Goal: Use online tool/utility: Utilize a website feature to perform a specific function

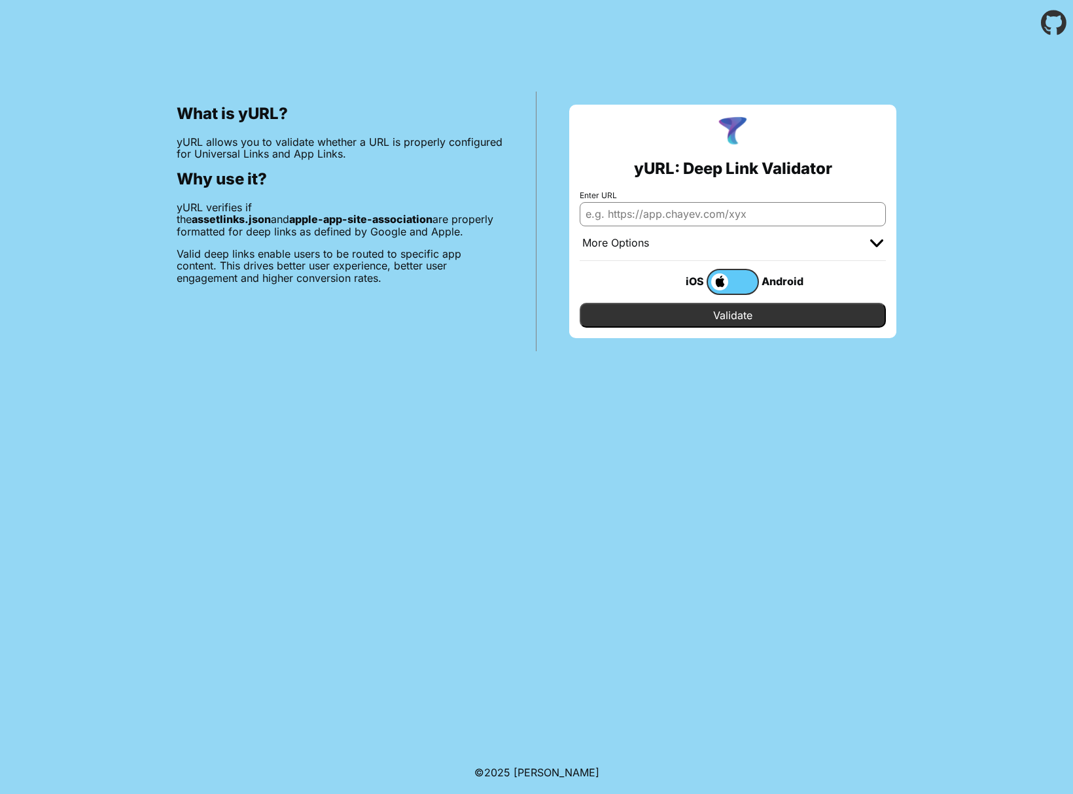
click at [679, 213] on input "Enter URL" at bounding box center [733, 214] width 306 height 24
paste input "applinks:muj.v2.test.essox.cz"
drag, startPoint x: 629, startPoint y: 215, endPoint x: 582, endPoint y: 214, distance: 47.8
click at [582, 214] on input "applinks:muj.v2.test.essox.cz" at bounding box center [733, 214] width 306 height 24
type input "https://www.muj.v2.test.essox.cz"
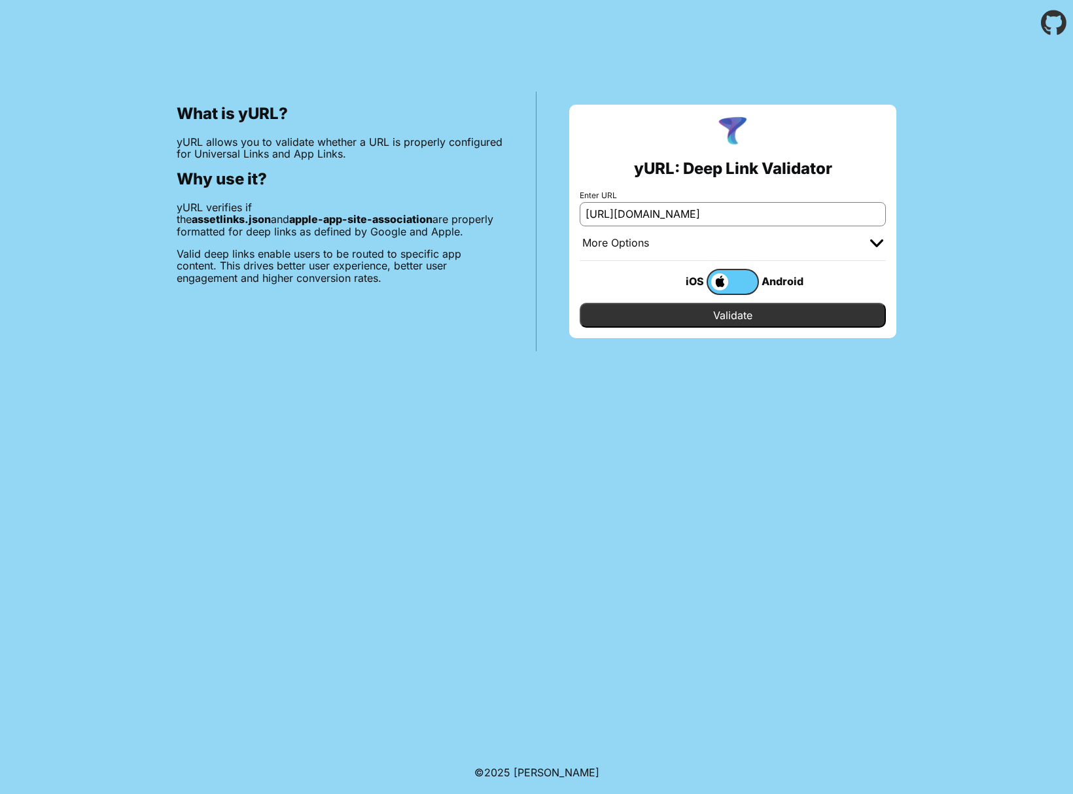
click at [656, 312] on input "Validate" at bounding box center [733, 315] width 306 height 25
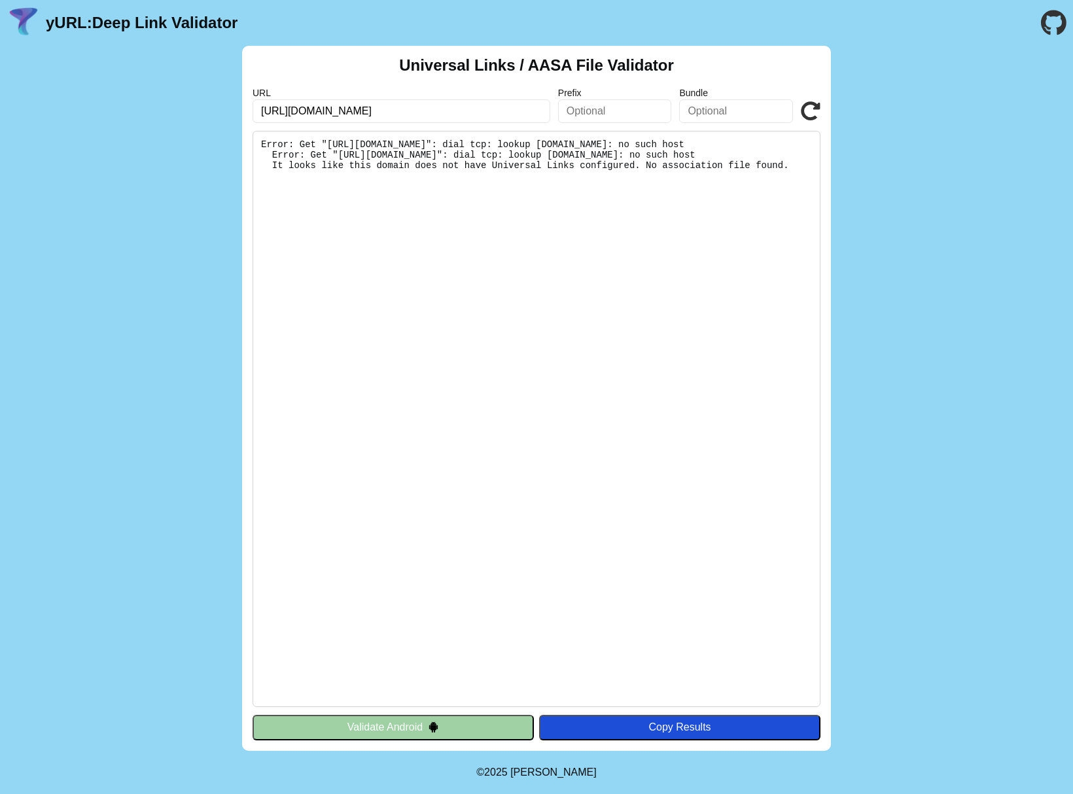
drag, startPoint x: 319, startPoint y: 111, endPoint x: 188, endPoint y: 103, distance: 130.4
click at [188, 103] on div "Universal Links / AASA File Validator URL https://www.muj.v2.test.essox.cz Pref…" at bounding box center [536, 398] width 1073 height 705
type input "[DOMAIN_NAME]"
click at [397, 344] on pre "Error: Get "https://www.muj.v2.test.essox.cz/.well-known/apple-app-site-associa…" at bounding box center [537, 419] width 568 height 576
click at [467, 729] on button "Validate Android" at bounding box center [393, 727] width 281 height 25
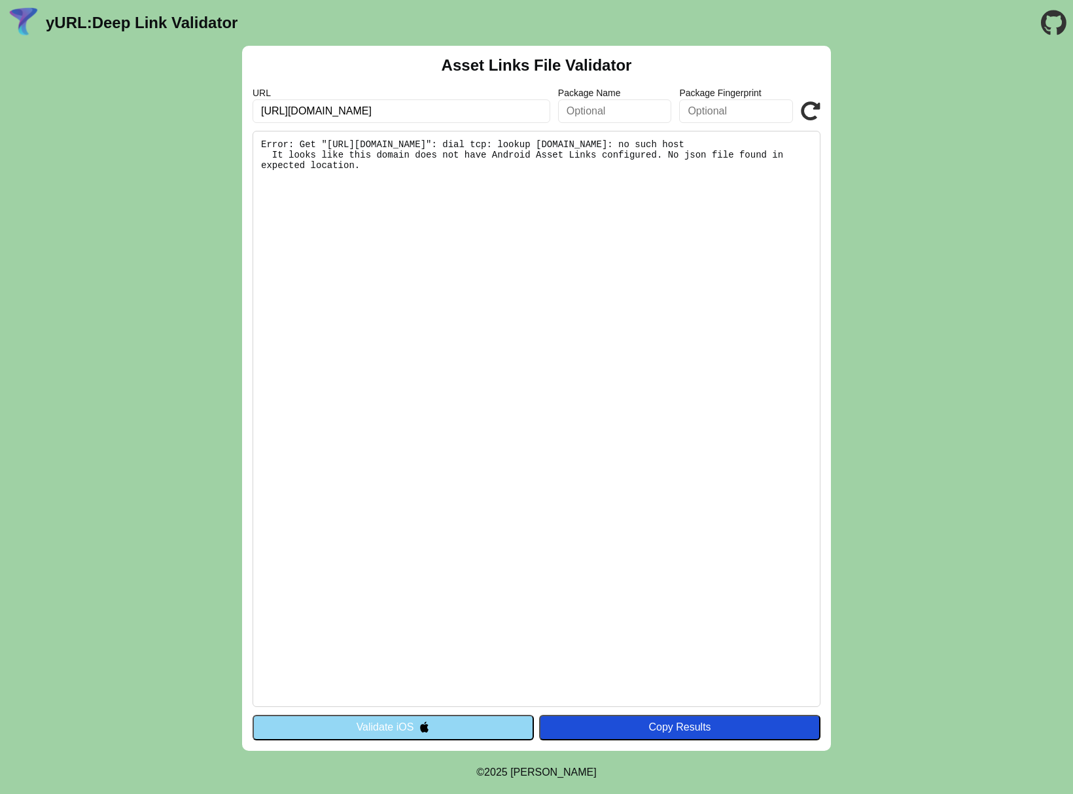
drag, startPoint x: 374, startPoint y: 111, endPoint x: 320, endPoint y: 114, distance: 53.7
click at [320, 114] on input "https://www.muj.v2.test.essox.cz" at bounding box center [402, 111] width 298 height 24
click at [144, 24] on link "yURL: Deep Link Validator" at bounding box center [142, 23] width 192 height 18
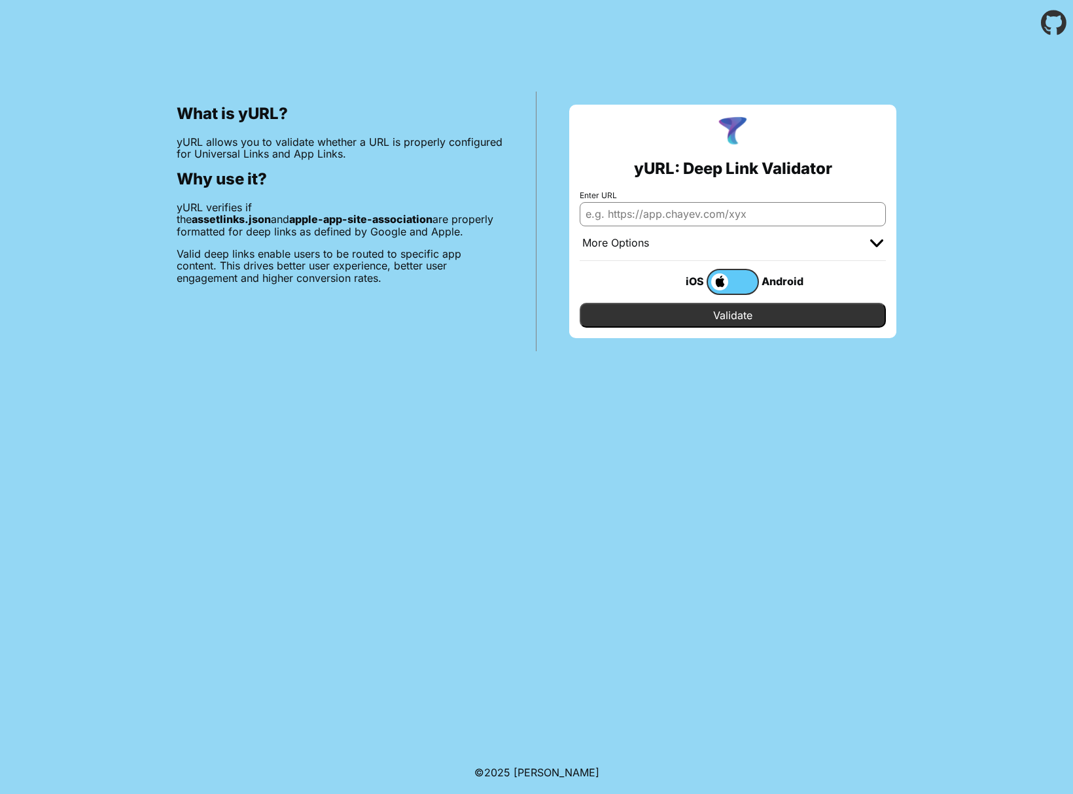
click at [662, 202] on input "Enter URL" at bounding box center [733, 214] width 306 height 24
paste input "muj.v2.test.essox.cz"
type input "[DOMAIN_NAME]"
click at [673, 308] on input "Validate" at bounding box center [733, 315] width 306 height 25
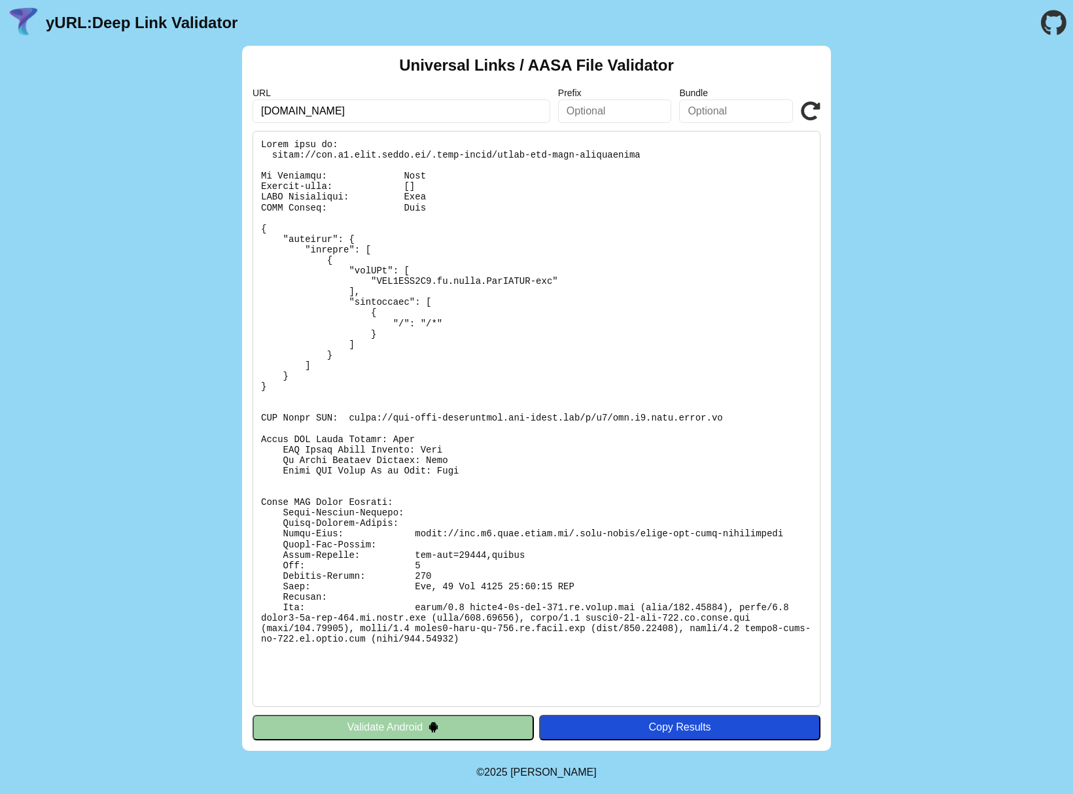
click at [414, 283] on pre at bounding box center [537, 419] width 568 height 576
click at [379, 259] on pre at bounding box center [537, 419] width 568 height 576
click at [362, 272] on pre at bounding box center [537, 419] width 568 height 576
click at [315, 156] on pre at bounding box center [537, 419] width 568 height 576
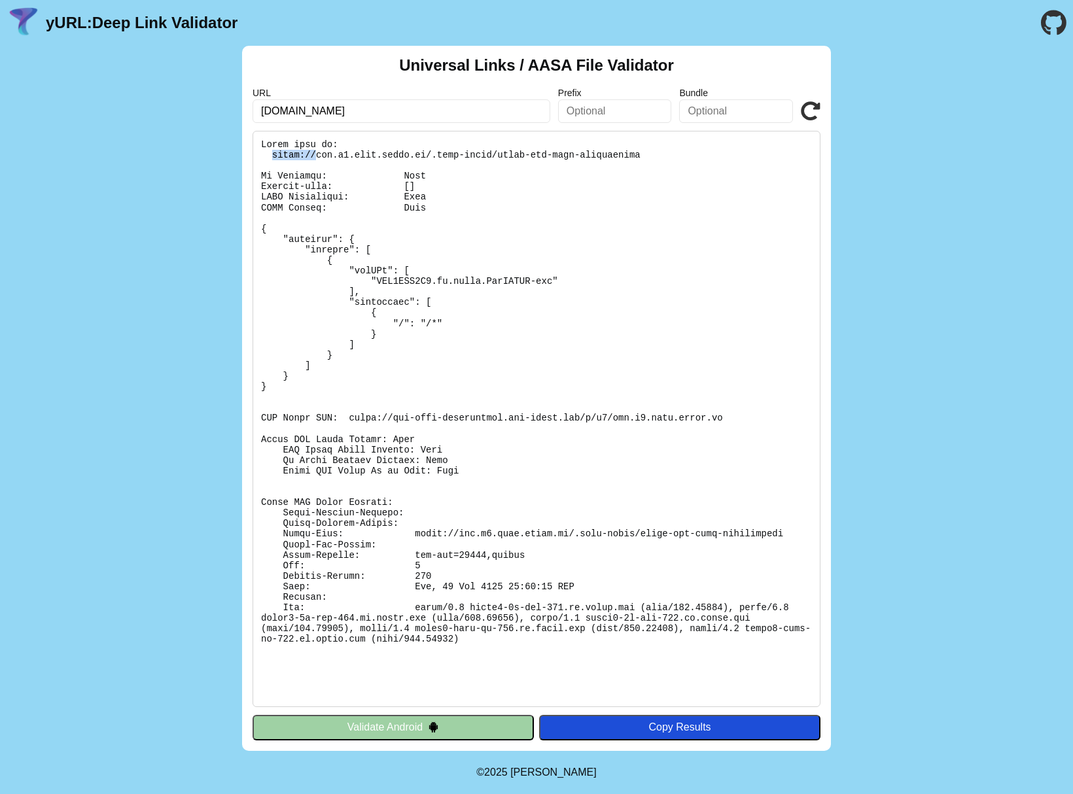
drag, startPoint x: 270, startPoint y: 154, endPoint x: 317, endPoint y: 154, distance: 47.1
click at [317, 154] on pre at bounding box center [537, 419] width 568 height 576
click at [323, 155] on pre at bounding box center [537, 419] width 568 height 576
drag, startPoint x: 267, startPoint y: 154, endPoint x: 643, endPoint y: 156, distance: 375.6
click at [643, 156] on pre at bounding box center [537, 419] width 568 height 576
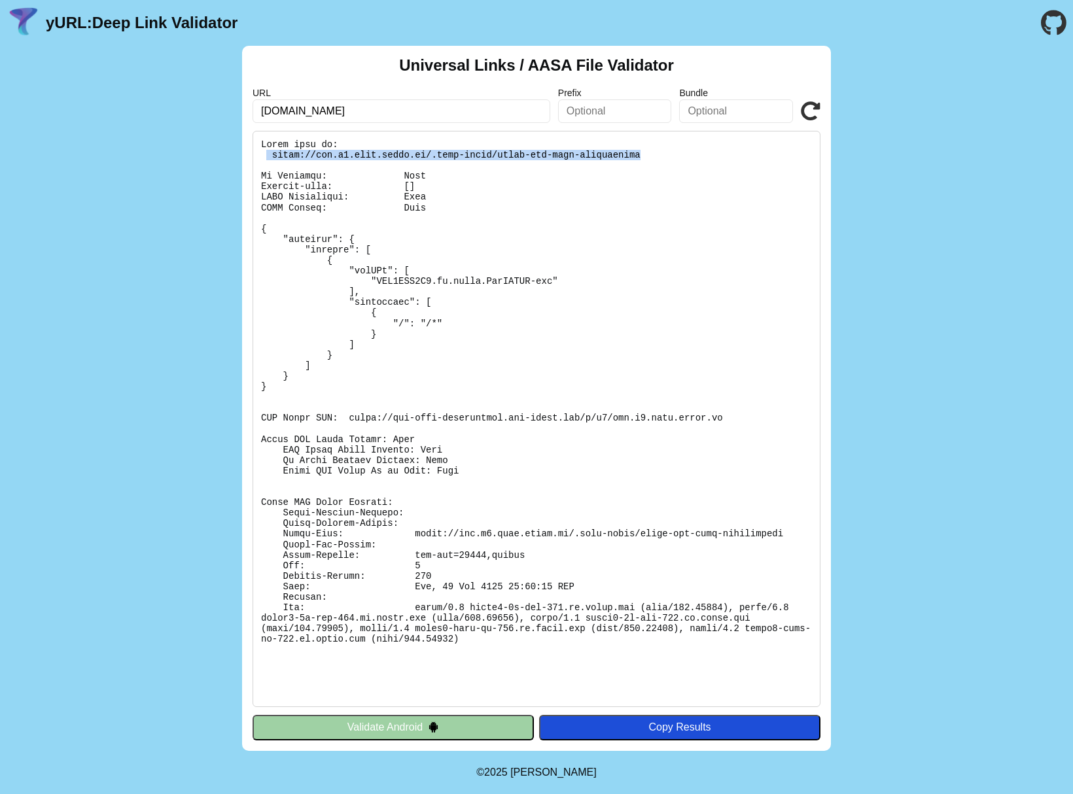
copy pre "[URL][DOMAIN_NAME]"
